Goal: Navigation & Orientation: Find specific page/section

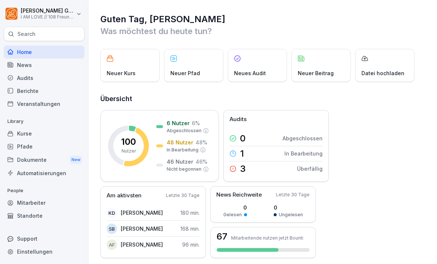
click at [287, 162] on div "3 Überfällig" at bounding box center [276, 169] width 93 height 15
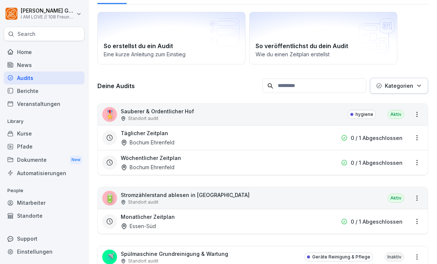
scroll to position [37, 0]
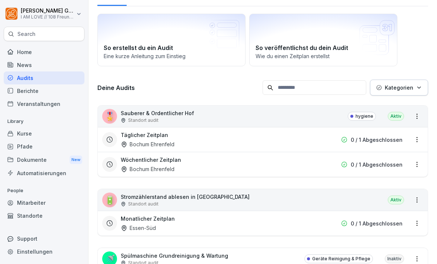
click at [20, 54] on div "Home" at bounding box center [44, 52] width 81 height 13
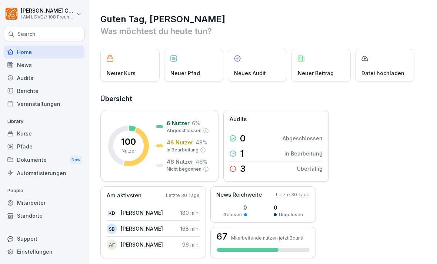
click at [16, 89] on div "Berichte" at bounding box center [44, 90] width 81 height 13
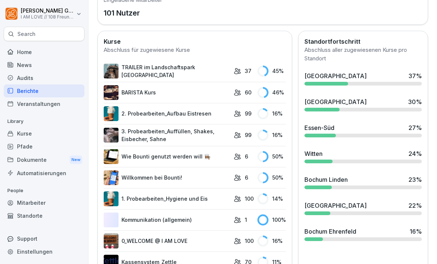
scroll to position [253, 0]
click at [132, 63] on link "TRAILER im Landschaftspark [GEOGRAPHIC_DATA]" at bounding box center [167, 71] width 126 height 16
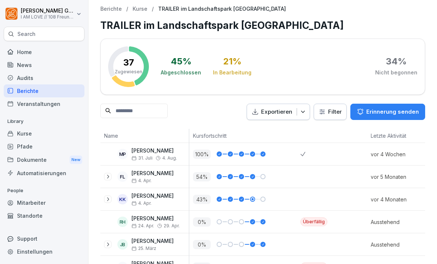
click at [17, 63] on div "News" at bounding box center [44, 65] width 81 height 13
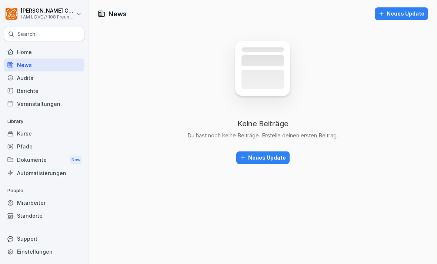
click at [25, 47] on div "Home" at bounding box center [44, 52] width 81 height 13
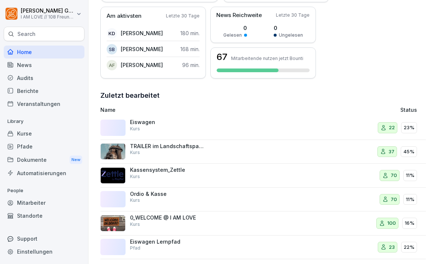
scroll to position [184, 0]
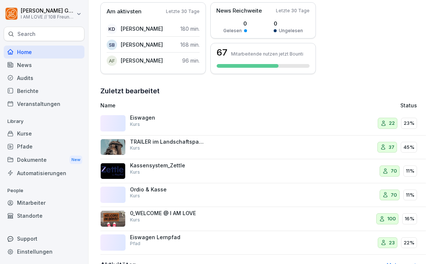
click at [378, 126] on div "22 23%" at bounding box center [397, 123] width 39 height 11
